Goal: Find contact information: Find contact information

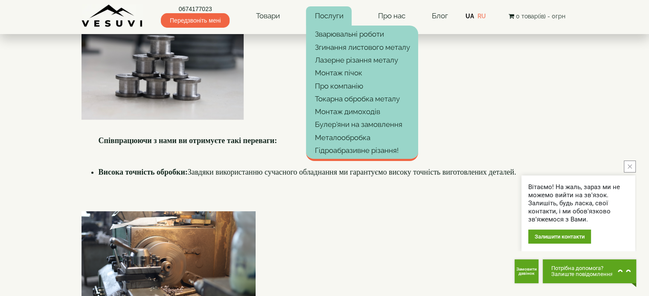
scroll to position [95, 0]
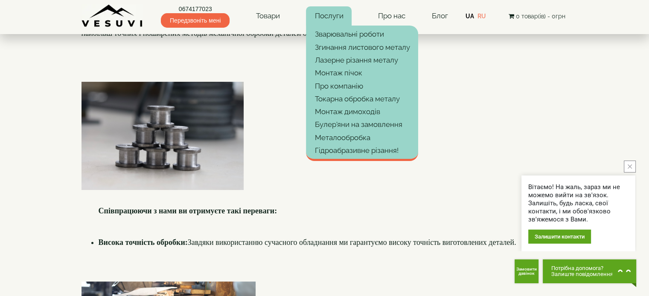
click at [335, 18] on link "Послуги" at bounding box center [329, 16] width 46 height 20
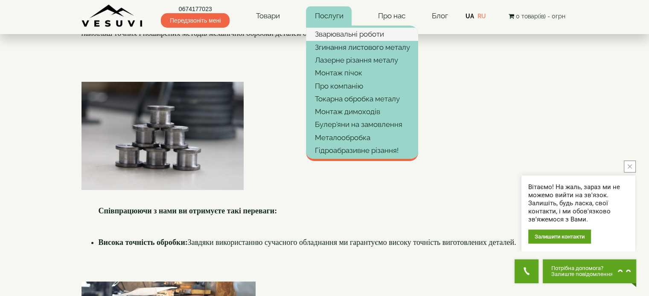
click at [349, 32] on link "Зварювальні роботи" at bounding box center [362, 34] width 112 height 13
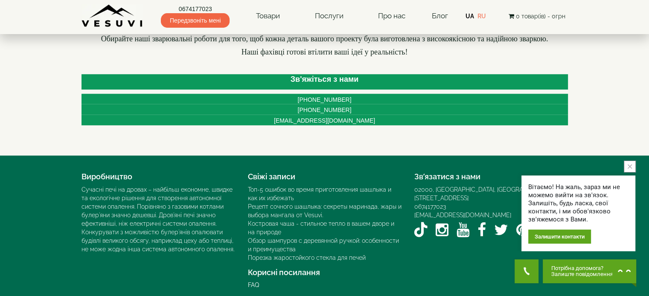
scroll to position [831, 0]
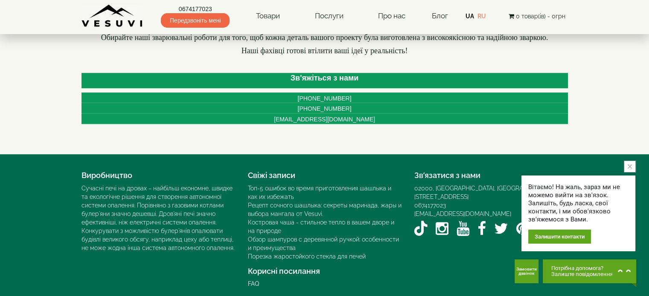
click at [630, 168] on icon "close button" at bounding box center [629, 167] width 4 height 4
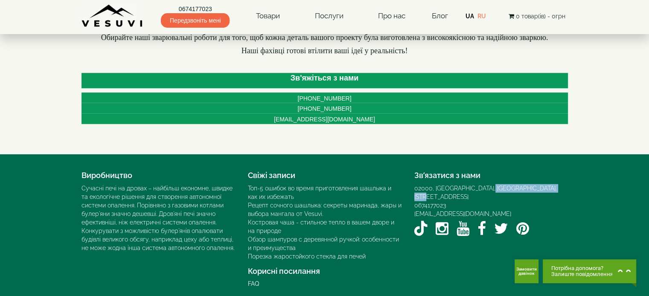
drag, startPoint x: 555, startPoint y: 184, endPoint x: 481, endPoint y: 182, distance: 73.4
click at [481, 184] on div "02000, [GEOGRAPHIC_DATA], [GEOGRAPHIC_DATA]. [STREET_ADDRESS]" at bounding box center [491, 192] width 154 height 17
copy div "[STREET_ADDRESS]"
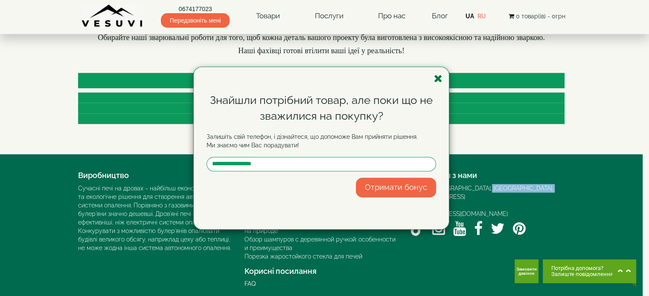
click at [438, 76] on icon "button" at bounding box center [438, 78] width 9 height 11
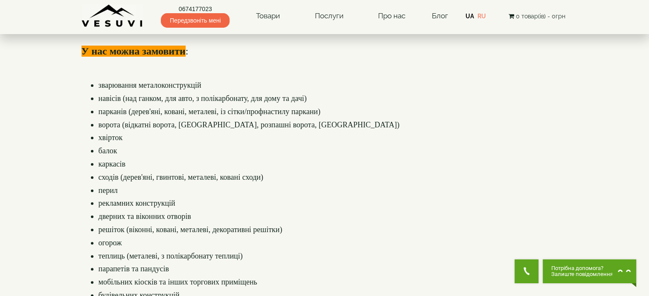
scroll to position [0, 0]
